Goal: Use online tool/utility: Use online tool/utility

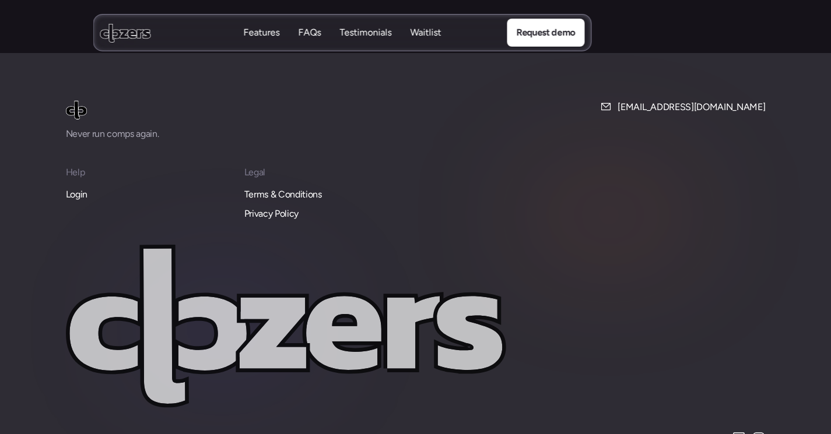
scroll to position [5035, 0]
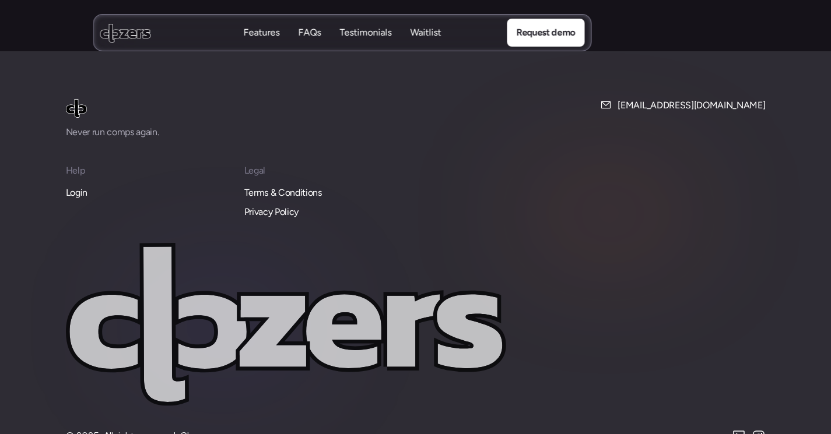
click at [85, 185] on p "Login" at bounding box center [77, 192] width 22 height 15
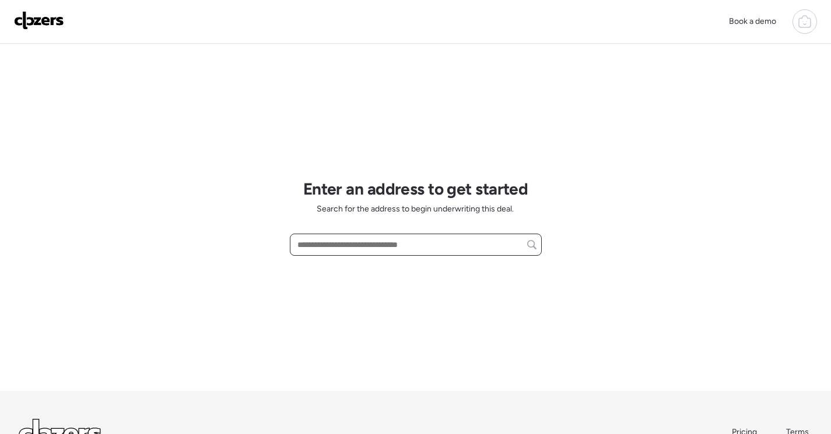
click at [409, 238] on input "text" at bounding box center [415, 245] width 241 height 16
paste input "**********"
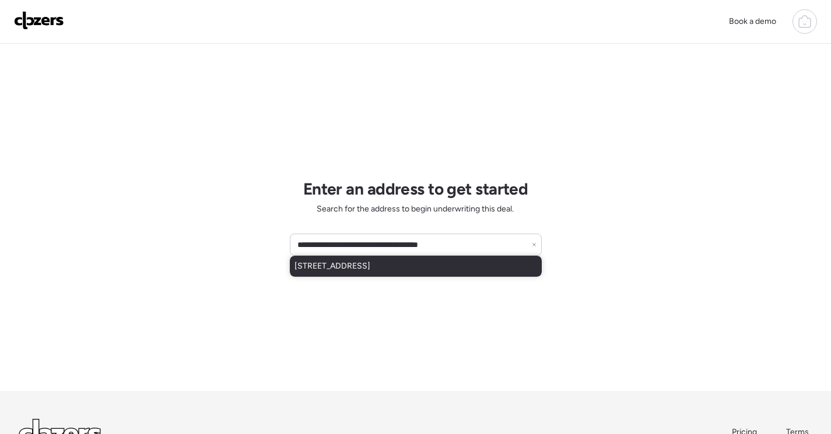
click at [370, 262] on span "[STREET_ADDRESS]" at bounding box center [332, 267] width 76 height 12
type input "**********"
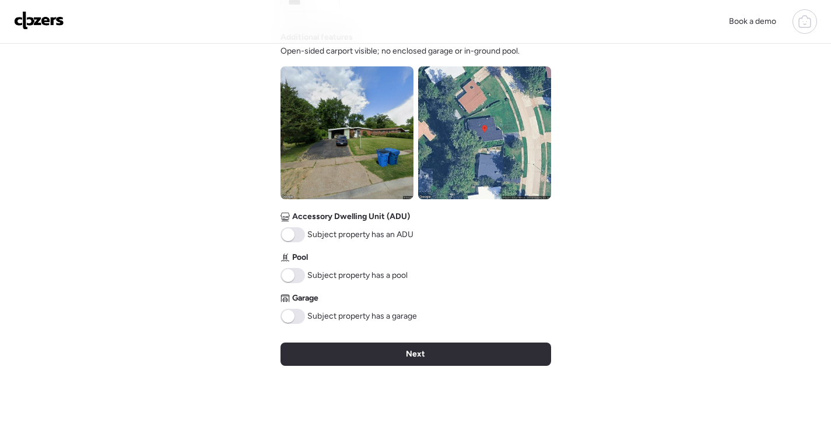
scroll to position [408, 0]
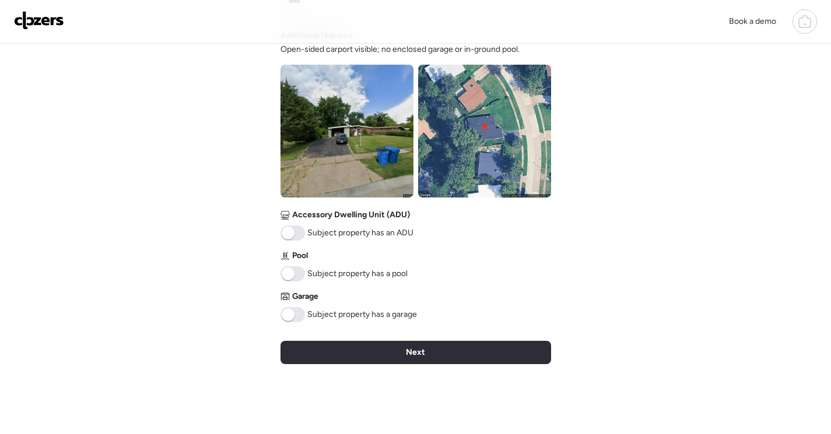
click at [293, 319] on span at bounding box center [292, 314] width 24 height 15
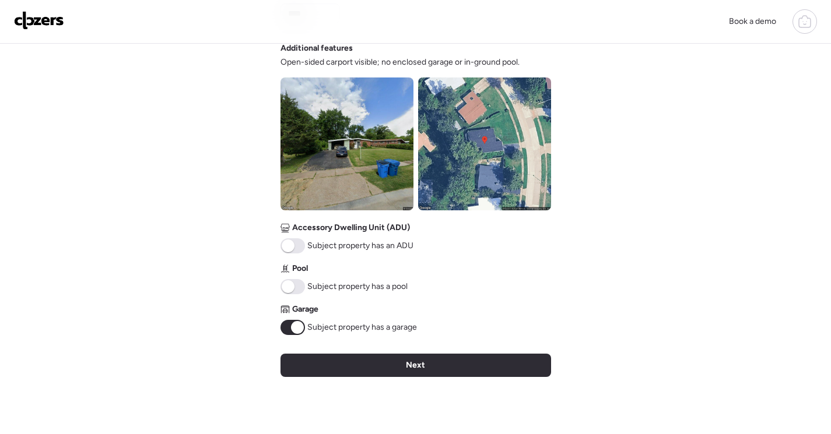
scroll to position [466, 0]
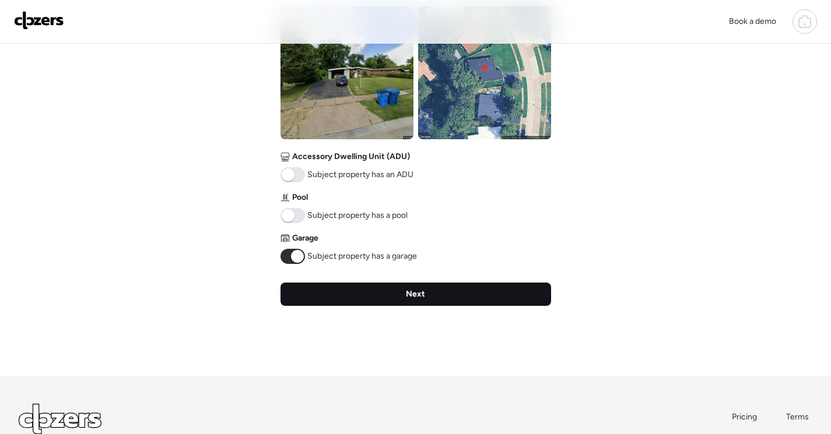
click at [509, 292] on div "Next" at bounding box center [415, 294] width 270 height 23
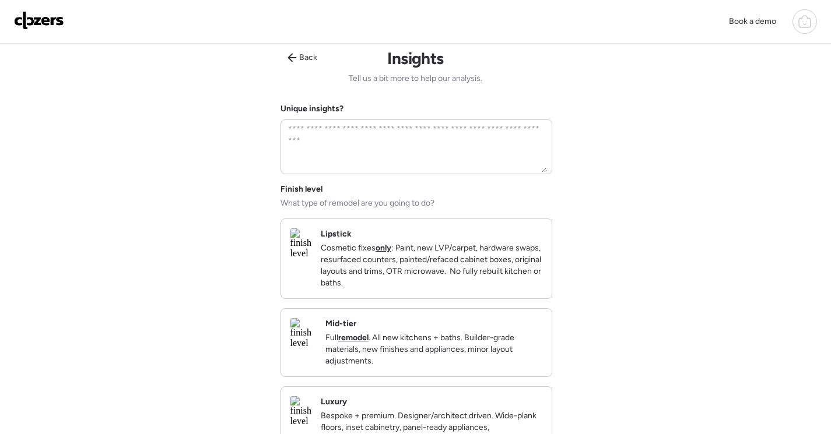
scroll to position [0, 0]
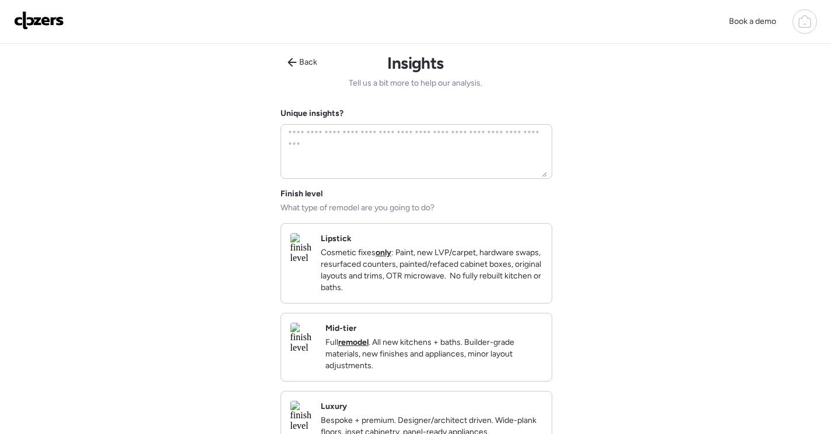
click at [457, 360] on p "Full remodel . All new kitchens + baths. Builder-grade materials, new finishes …" at bounding box center [433, 354] width 217 height 35
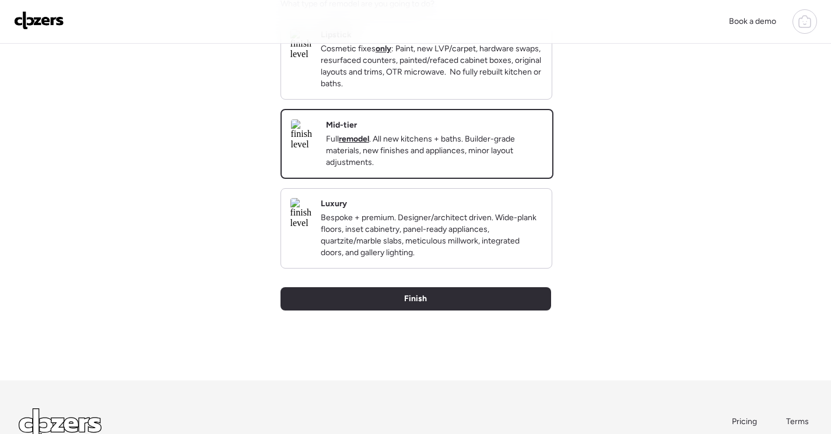
scroll to position [233, 0]
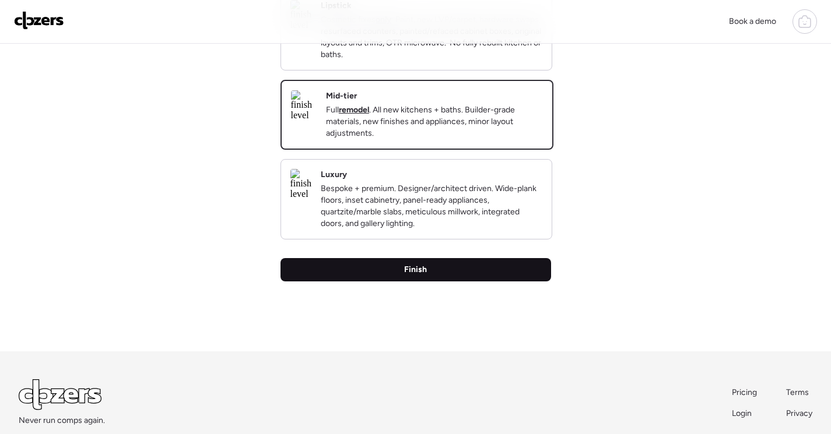
click at [495, 282] on div "Finish" at bounding box center [415, 269] width 270 height 23
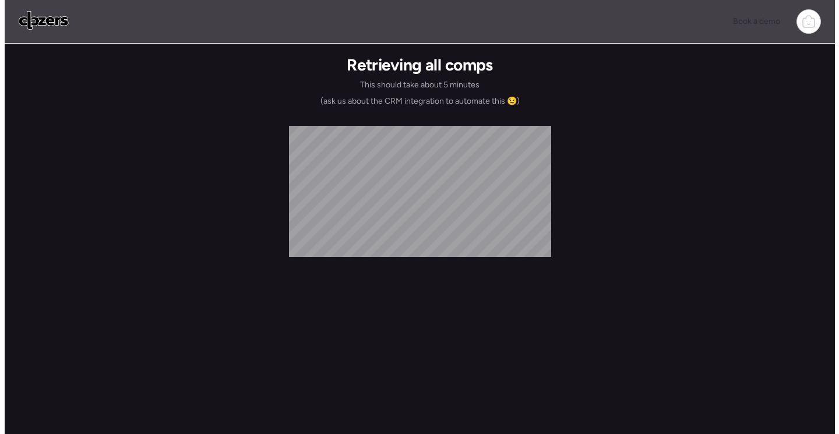
scroll to position [0, 0]
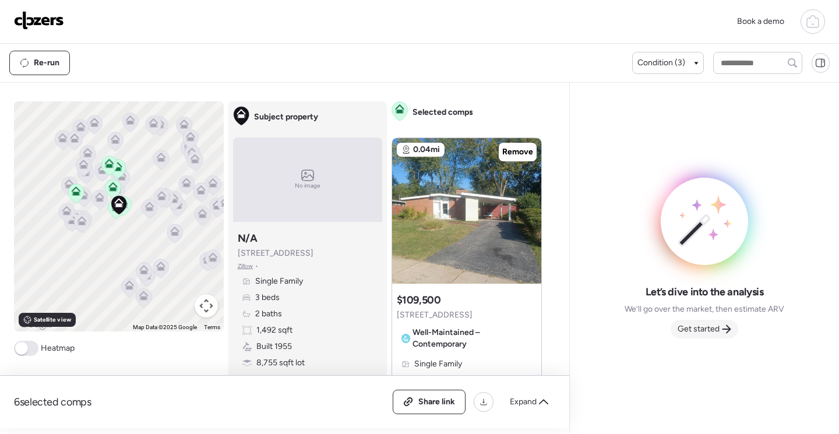
click at [704, 330] on span "Get started" at bounding box center [699, 329] width 42 height 12
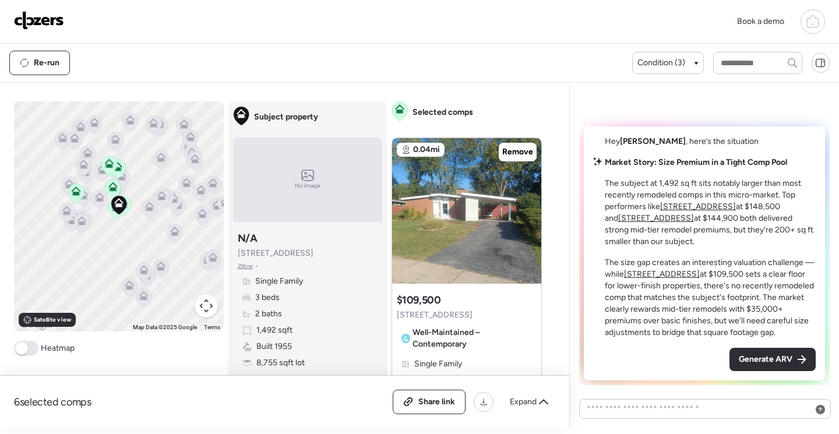
drag, startPoint x: 760, startPoint y: 355, endPoint x: 761, endPoint y: 371, distance: 16.3
click at [760, 355] on span "Generate ARV" at bounding box center [766, 360] width 54 height 12
